Goal: Information Seeking & Learning: Learn about a topic

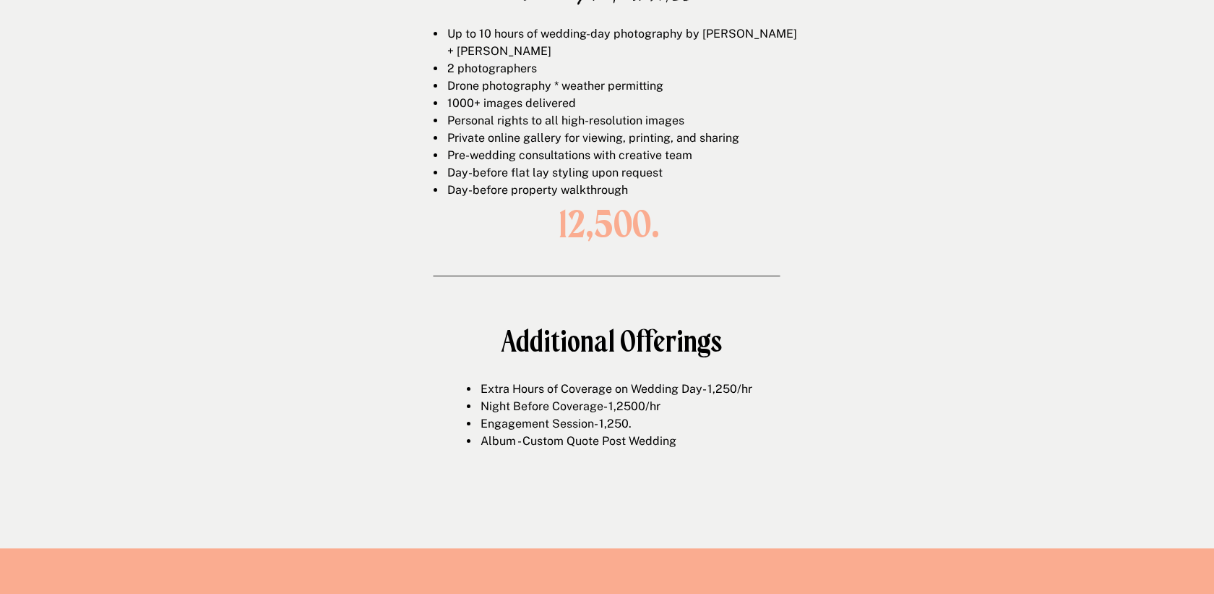
scroll to position [2123, 0]
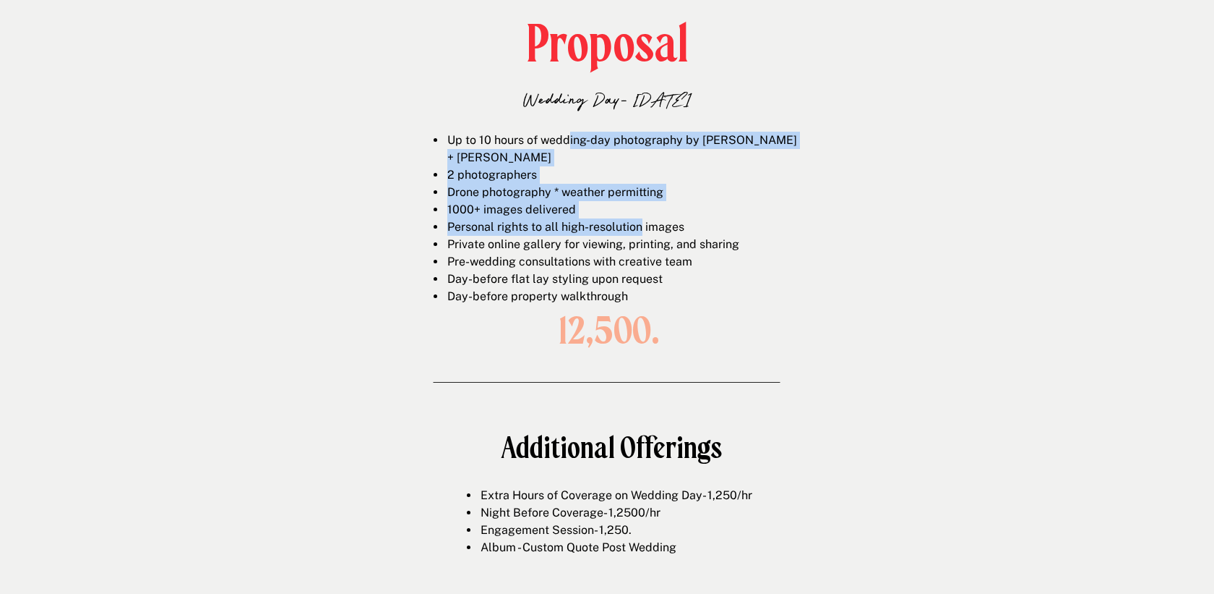
drag, startPoint x: 567, startPoint y: 136, endPoint x: 642, endPoint y: 216, distance: 109.5
click at [642, 216] on ul "Up to 10 hours of wedding-day photography by Chelsey + Jordan 2 photographers D…" at bounding box center [618, 218] width 369 height 173
click at [642, 218] on li "Personal rights to all high-resolution images" at bounding box center [624, 226] width 357 height 17
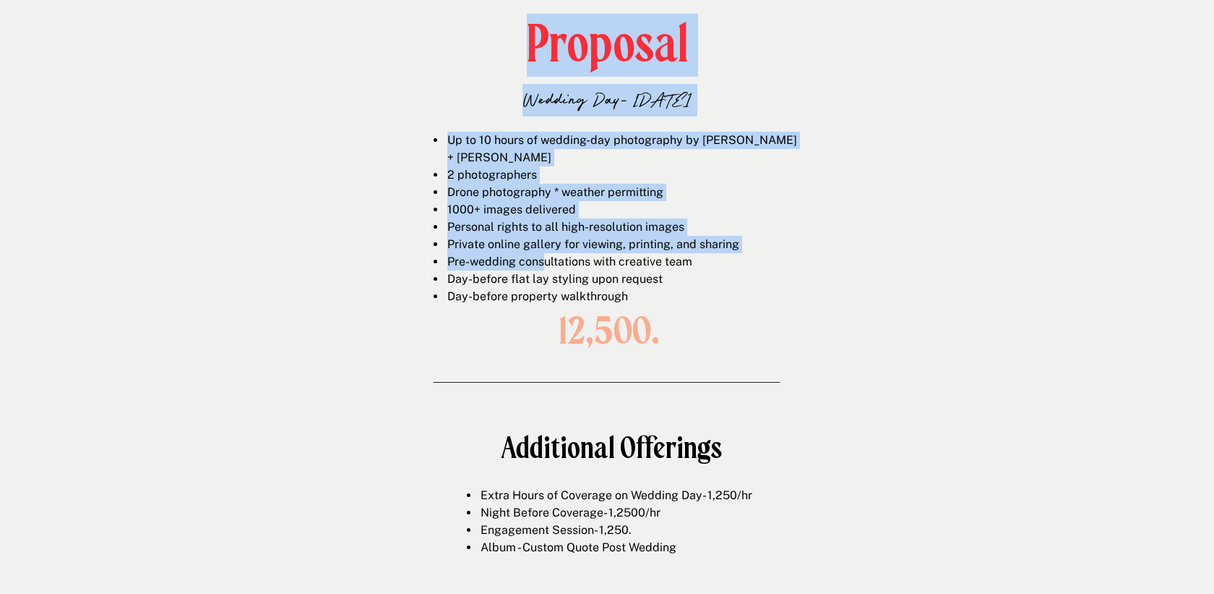
drag, startPoint x: 501, startPoint y: 127, endPoint x: 548, endPoint y: 250, distance: 132.2
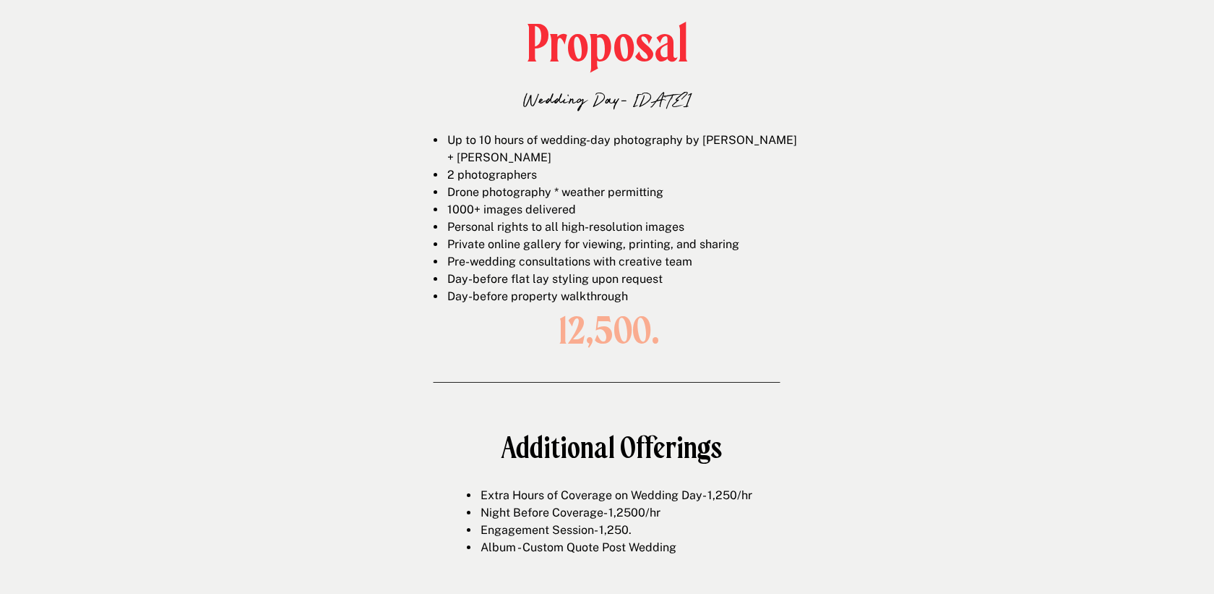
click at [548, 253] on li "Pre-wedding consultations with creative team" at bounding box center [624, 261] width 357 height 17
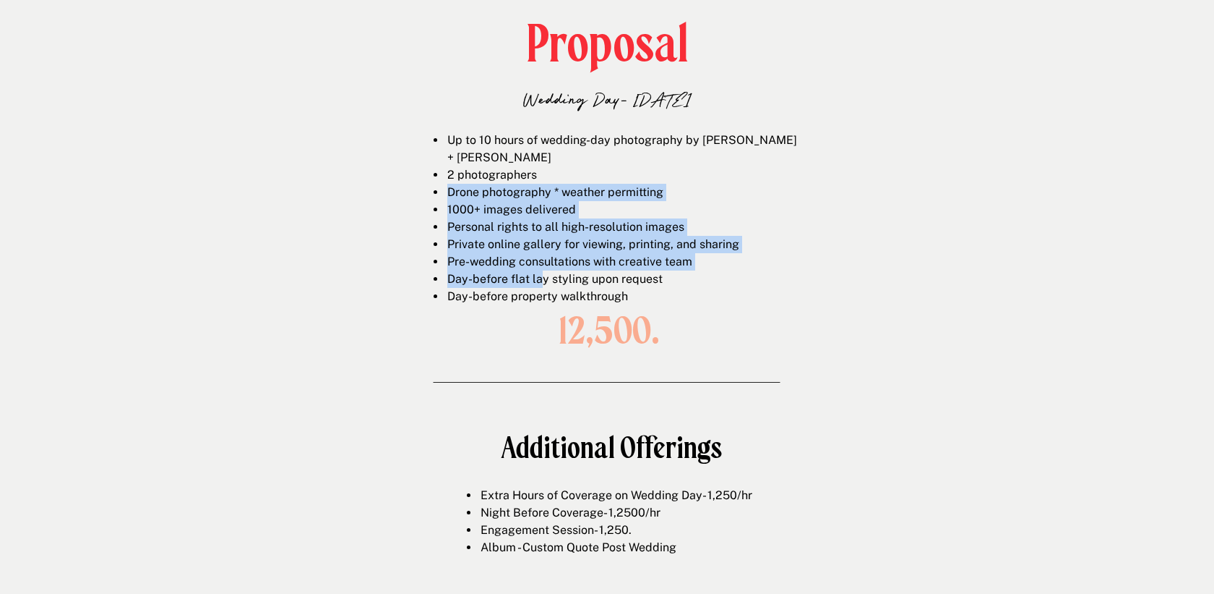
drag, startPoint x: 541, startPoint y: 265, endPoint x: 534, endPoint y: 155, distance: 110.1
click at [534, 155] on ul "Up to 10 hours of wedding-day photography by Chelsey + Jordan 2 photographers D…" at bounding box center [618, 218] width 369 height 173
click at [534, 168] on span "2 photographers" at bounding box center [492, 175] width 90 height 14
drag, startPoint x: 527, startPoint y: 154, endPoint x: 559, endPoint y: 266, distance: 116.5
click at [559, 266] on ul "Up to 10 hours of wedding-day photography by Chelsey + Jordan 2 photographers D…" at bounding box center [618, 218] width 369 height 173
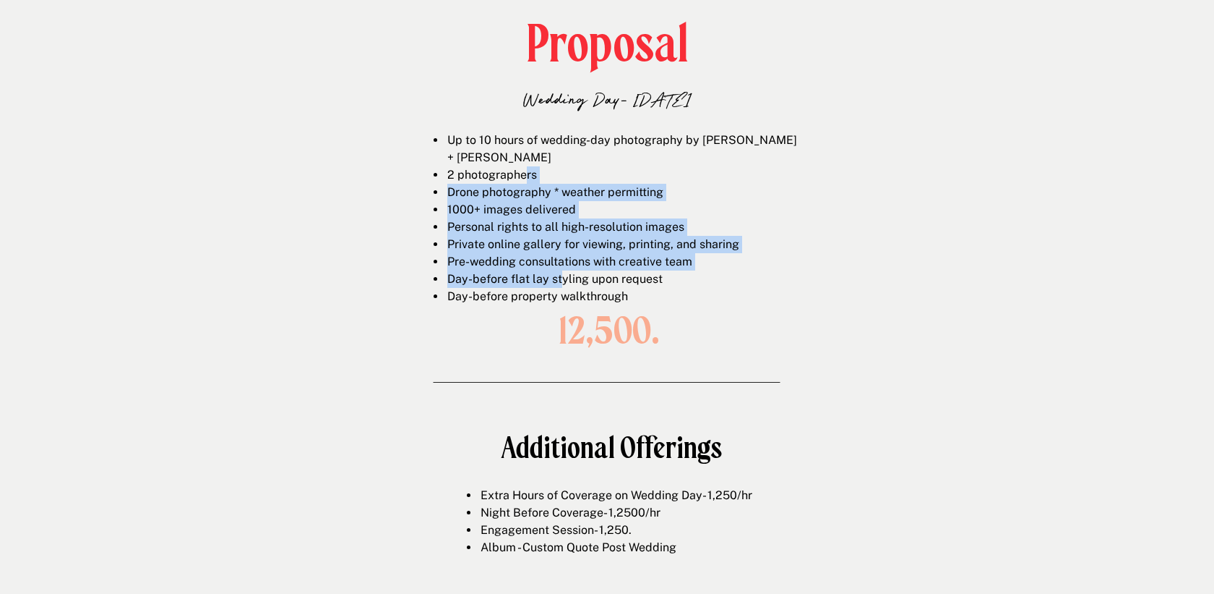
click at [559, 272] on span "Day-before flat lay styling upon request" at bounding box center [554, 279] width 215 height 14
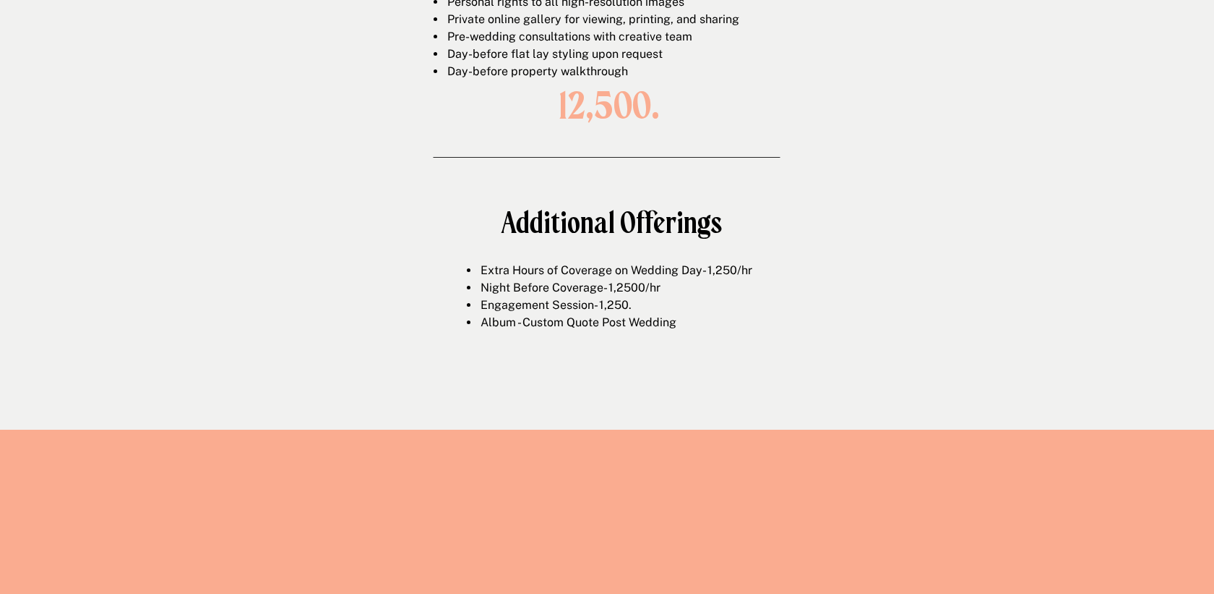
scroll to position [2349, 0]
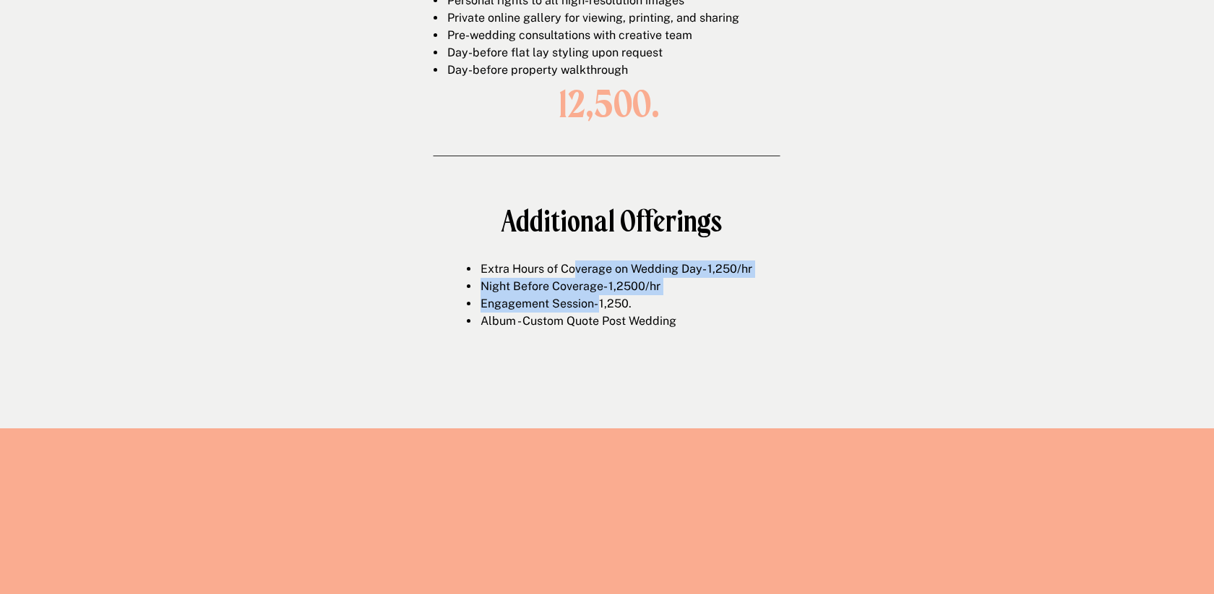
drag, startPoint x: 572, startPoint y: 264, endPoint x: 600, endPoint y: 307, distance: 51.1
click at [600, 307] on ul "Extra Hours of Coverage on Wedding Day- 1,250/hr Night Before Coverage- 1,2500/…" at bounding box center [625, 294] width 314 height 69
click at [600, 307] on span "Engagement Session- 1,250." at bounding box center [556, 303] width 151 height 14
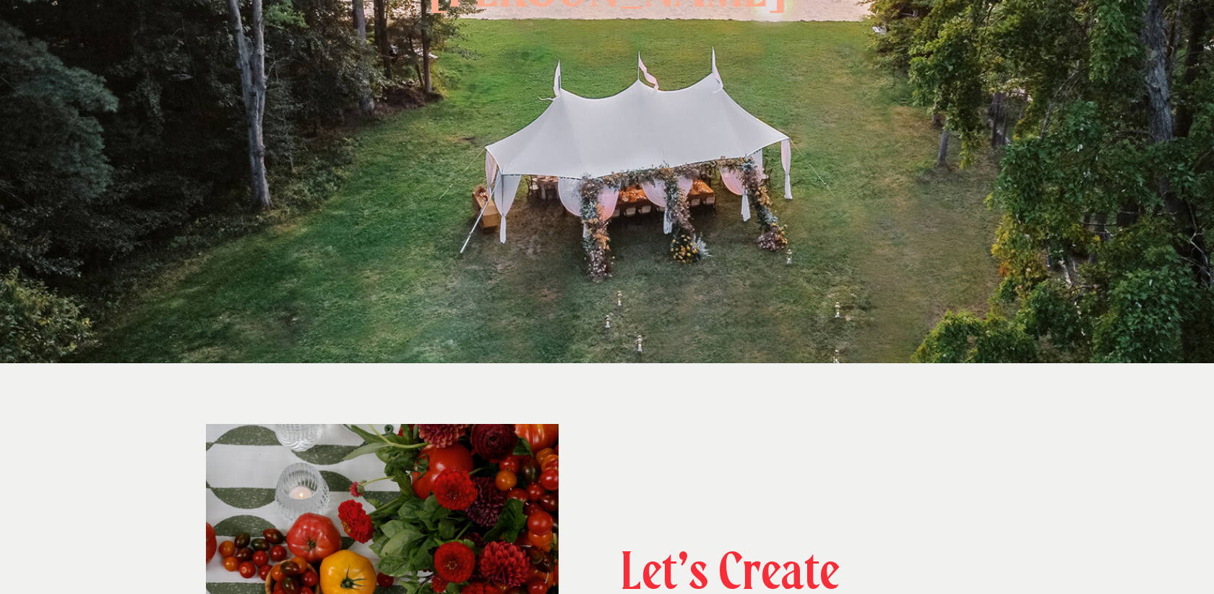
scroll to position [0, 0]
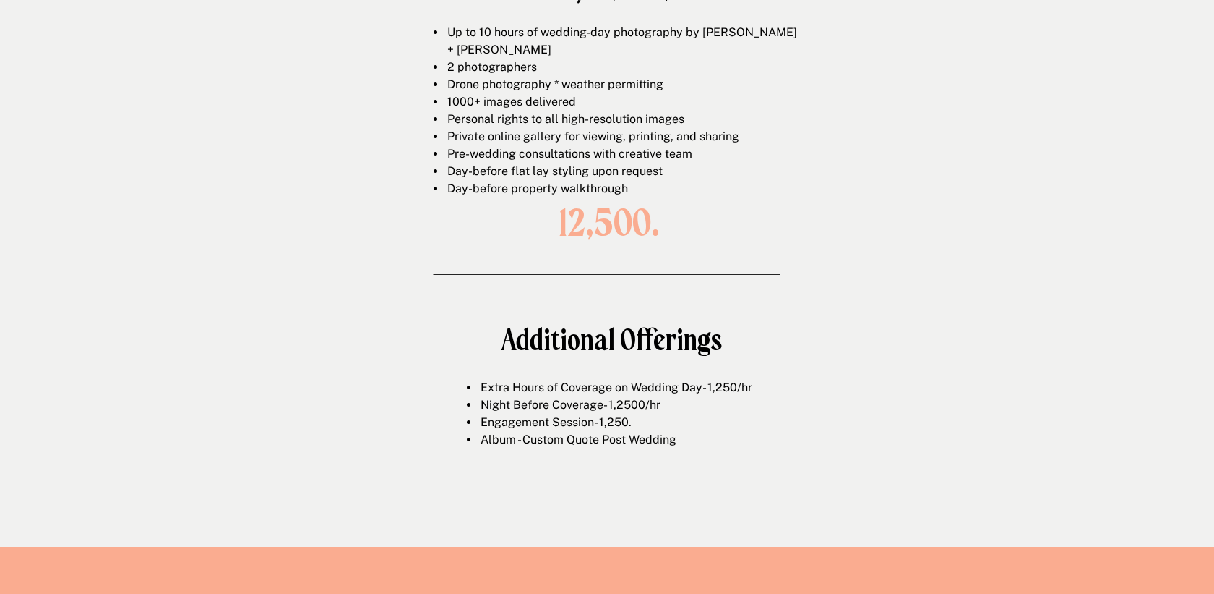
scroll to position [2125, 0]
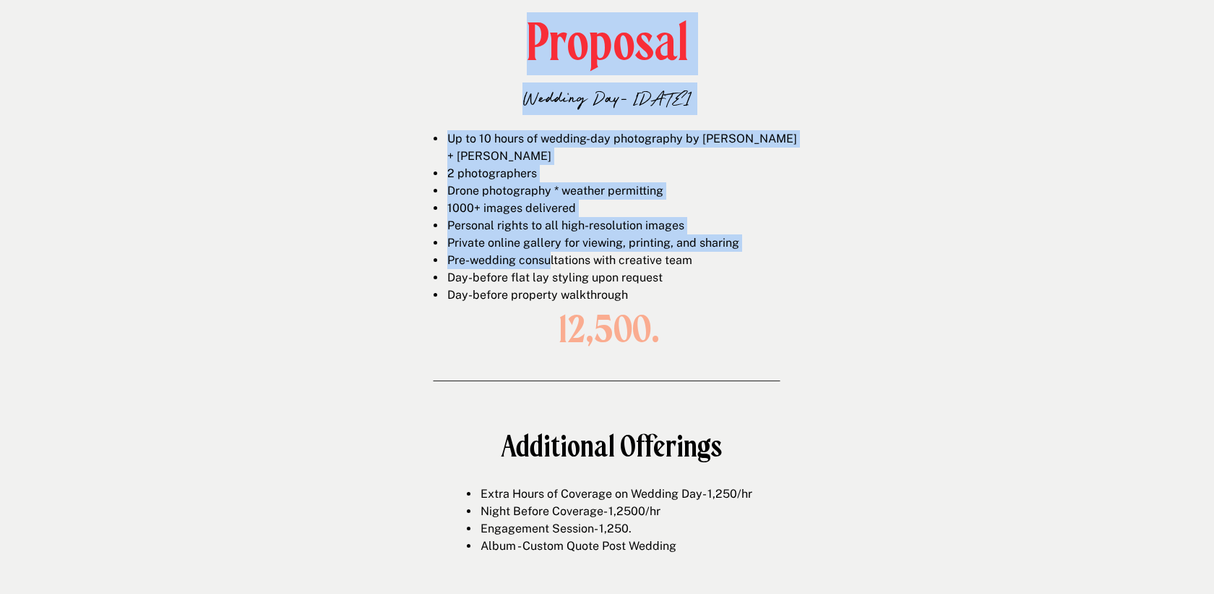
drag, startPoint x: 477, startPoint y: 118, endPoint x: 554, endPoint y: 253, distance: 155.4
click at [554, 270] on span "Day-before flat lay styling upon request" at bounding box center [554, 277] width 215 height 14
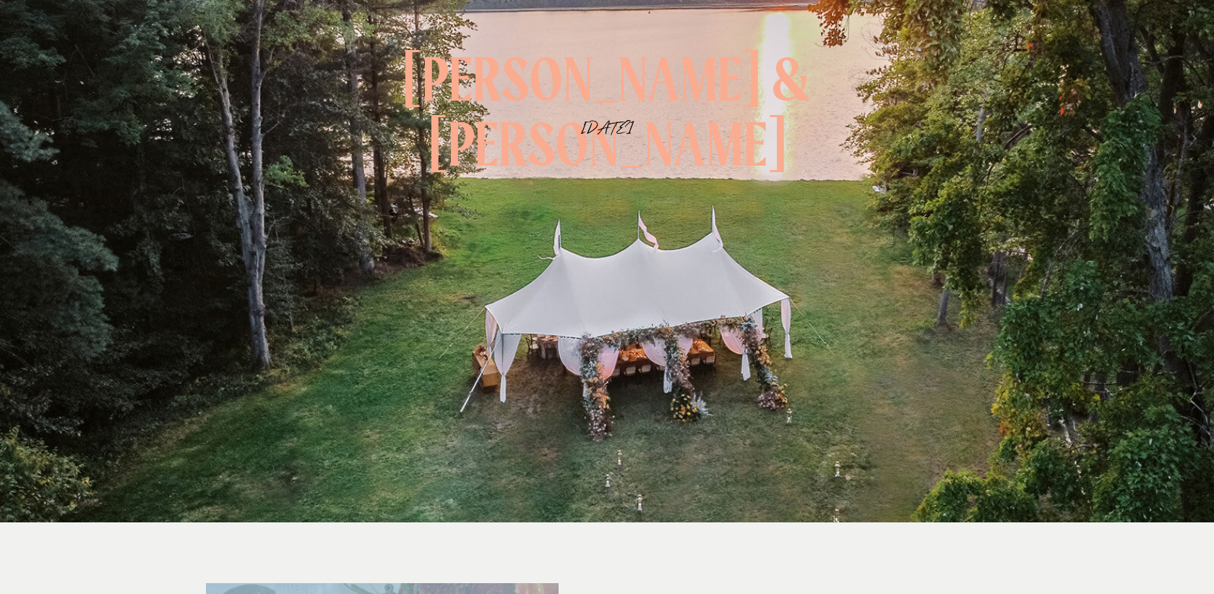
scroll to position [0, 0]
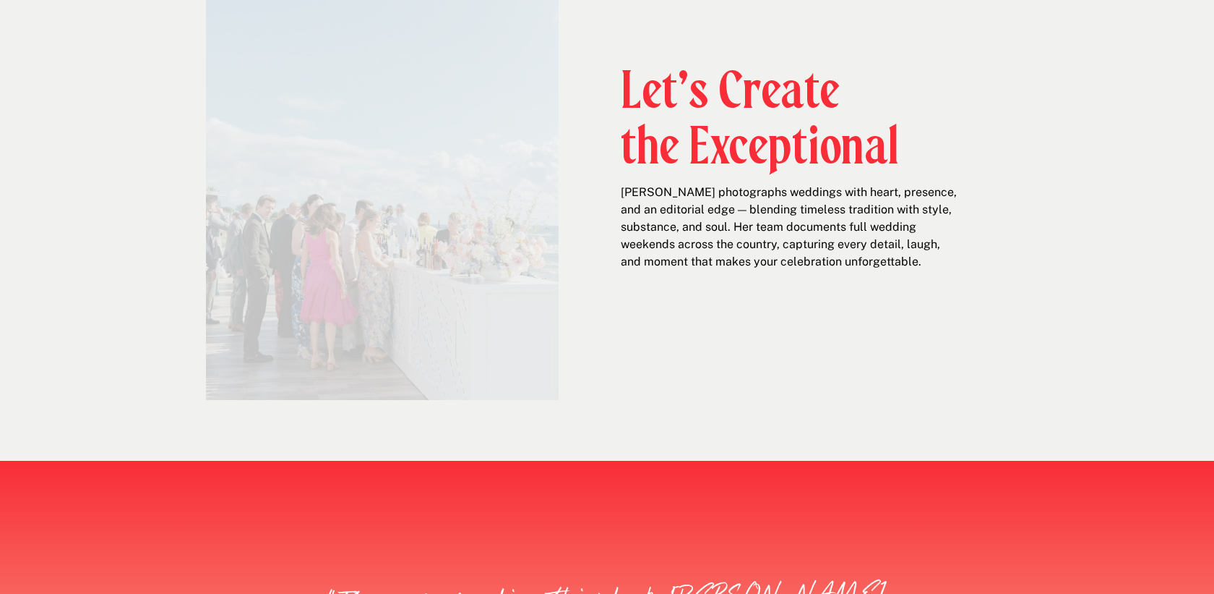
scroll to position [544, 0]
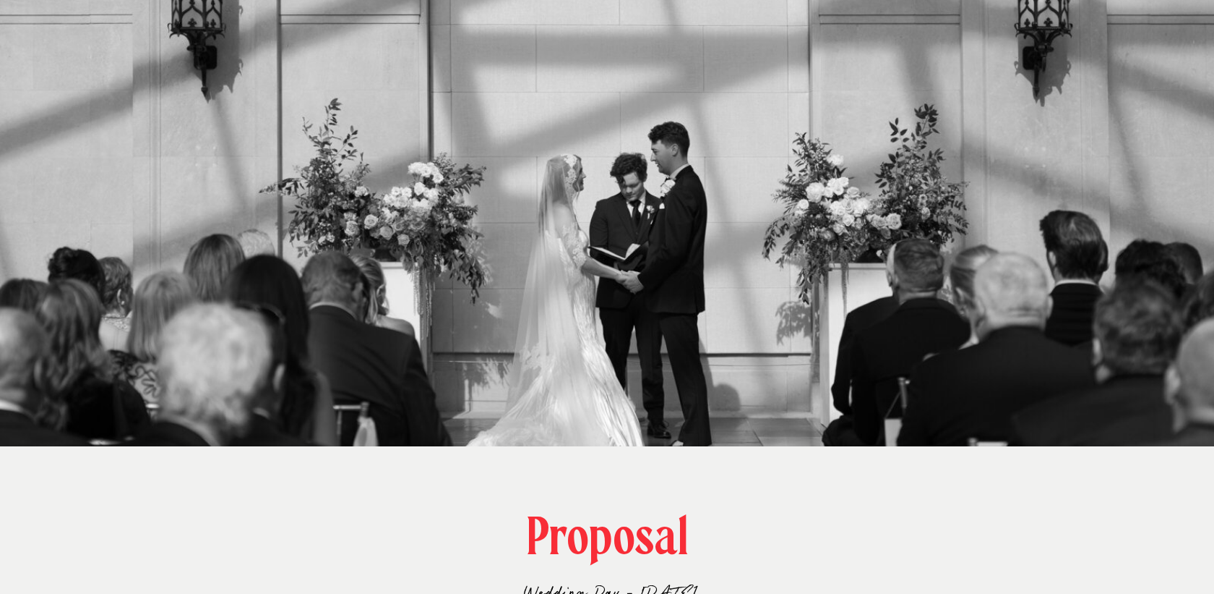
scroll to position [2176, 0]
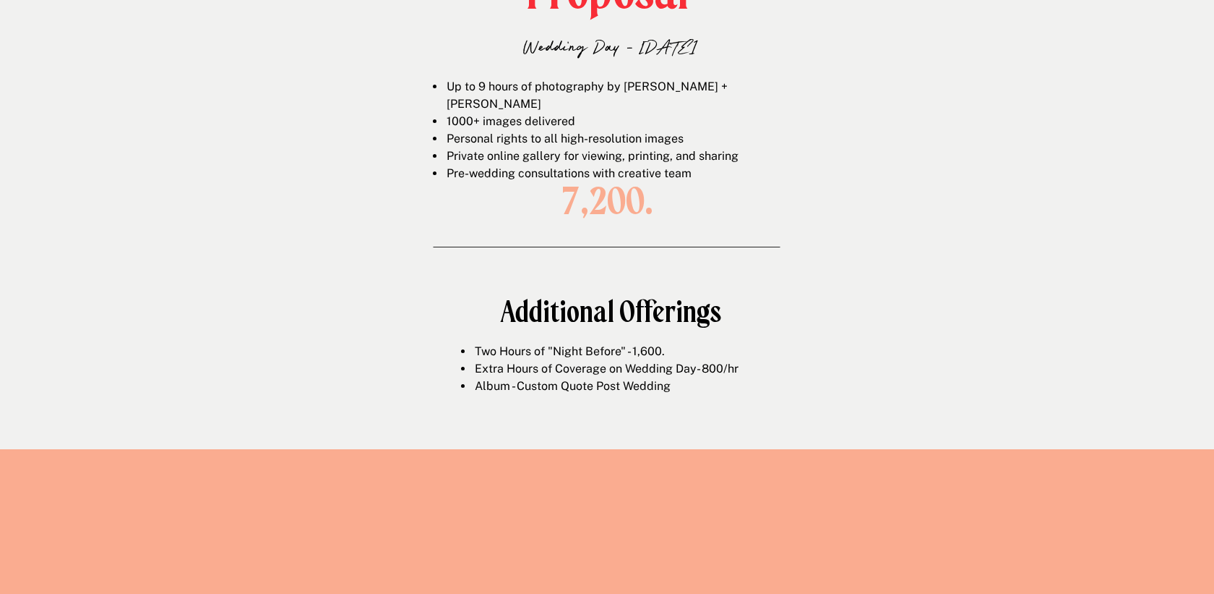
drag, startPoint x: 406, startPoint y: 120, endPoint x: 586, endPoint y: 294, distance: 250.5
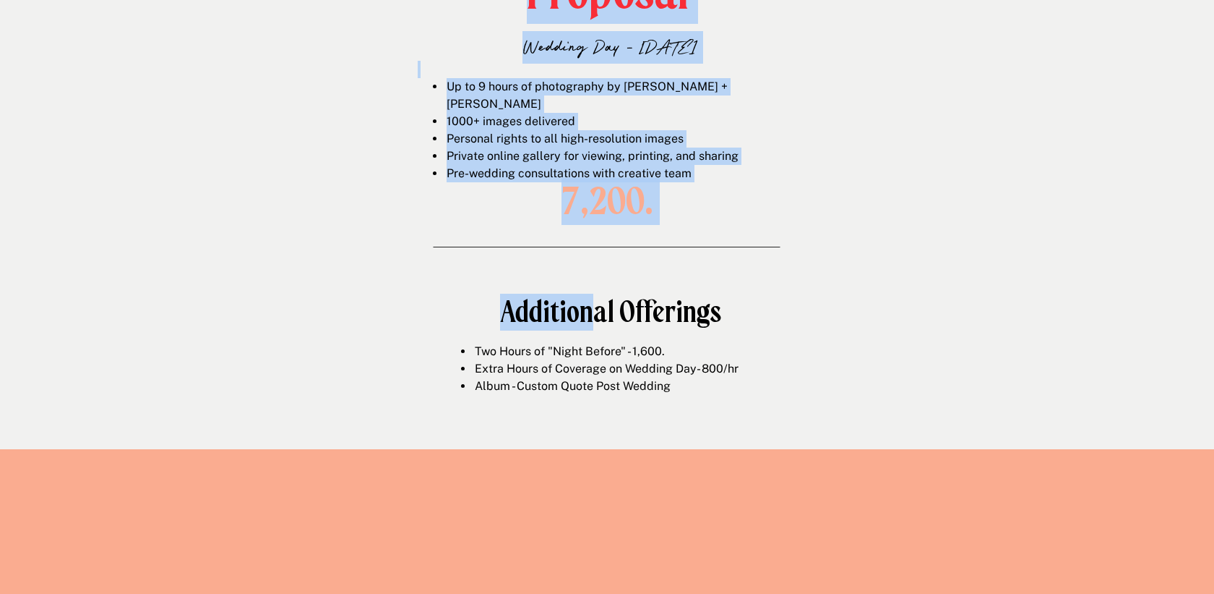
click at [586, 296] on h1 "Additional Offerings" at bounding box center [610, 312] width 523 height 33
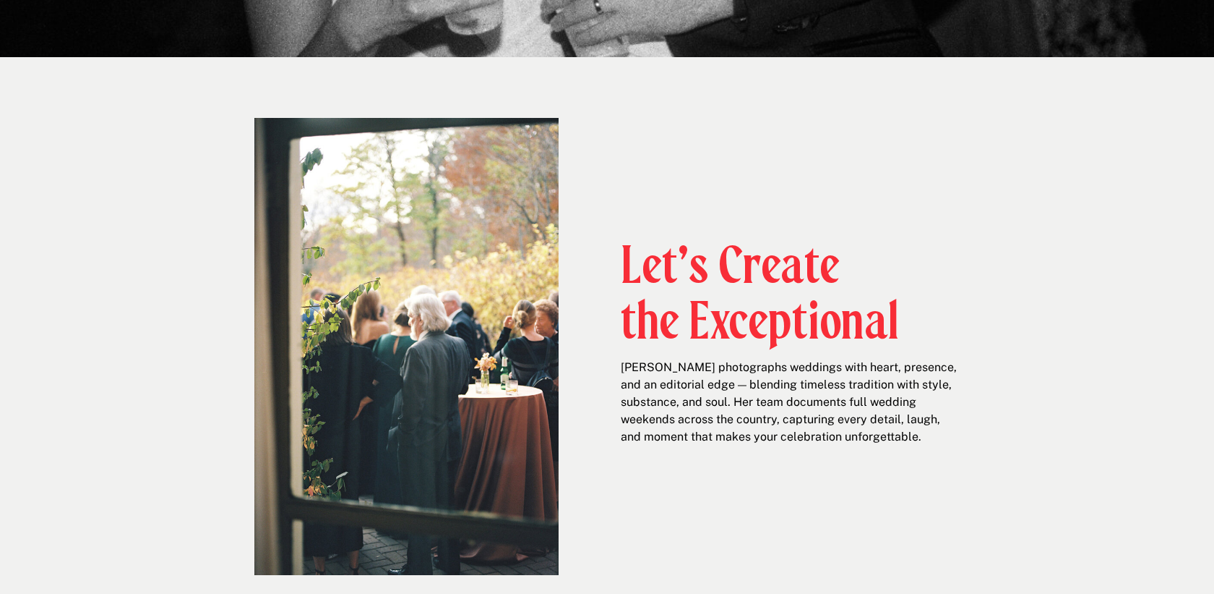
scroll to position [0, 0]
